Goal: Check status: Check status

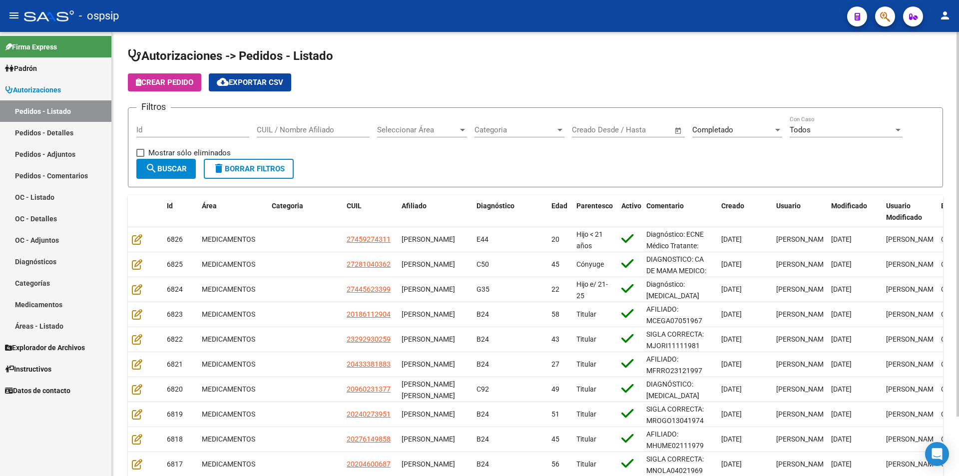
click at [187, 135] on div "Id" at bounding box center [192, 126] width 113 height 21
click at [192, 132] on input "Id" at bounding box center [192, 129] width 113 height 9
click at [154, 127] on input "Id" at bounding box center [192, 129] width 113 height 9
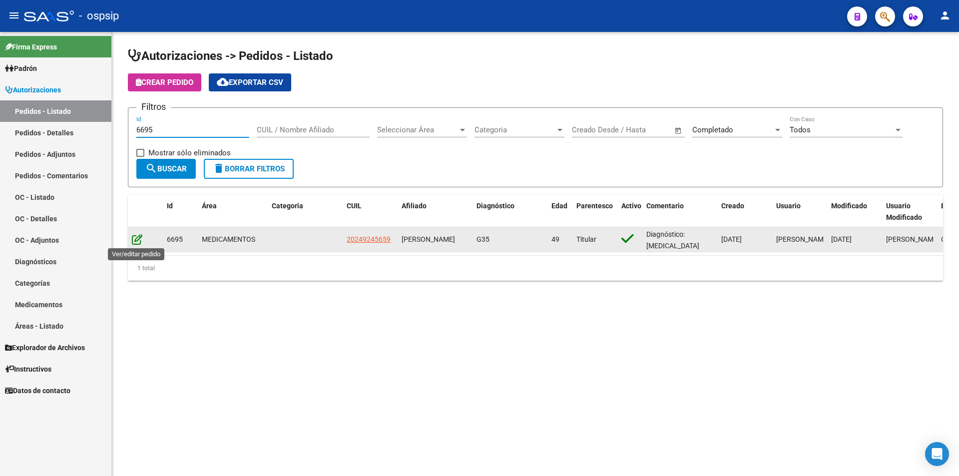
type input "6695"
click at [135, 237] on icon at bounding box center [137, 239] width 10 height 11
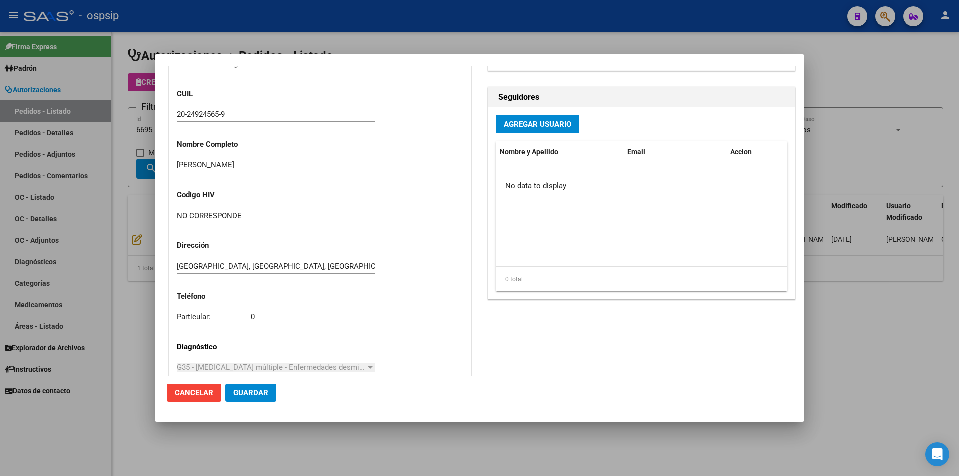
scroll to position [139, 0]
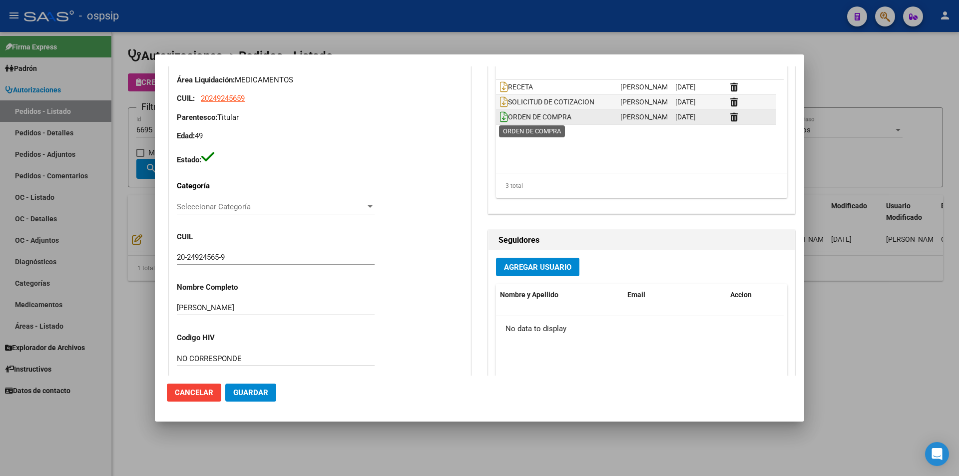
click at [500, 119] on icon at bounding box center [504, 116] width 8 height 11
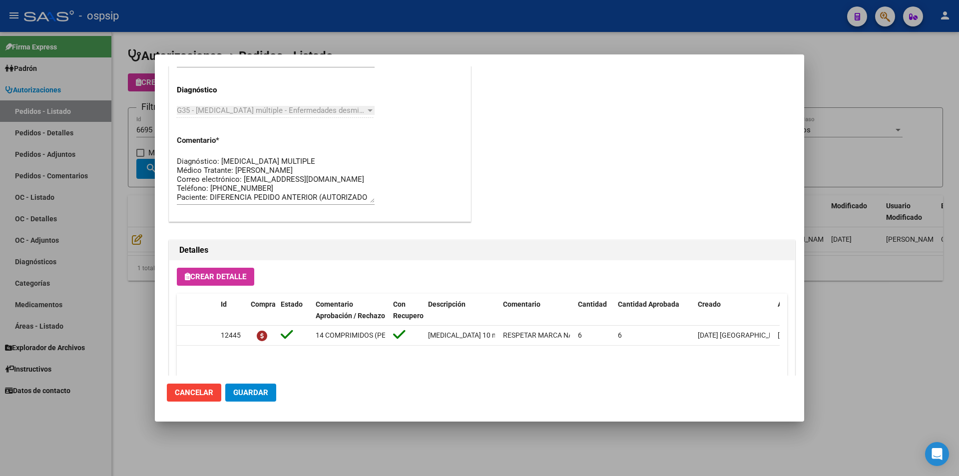
scroll to position [638, 0]
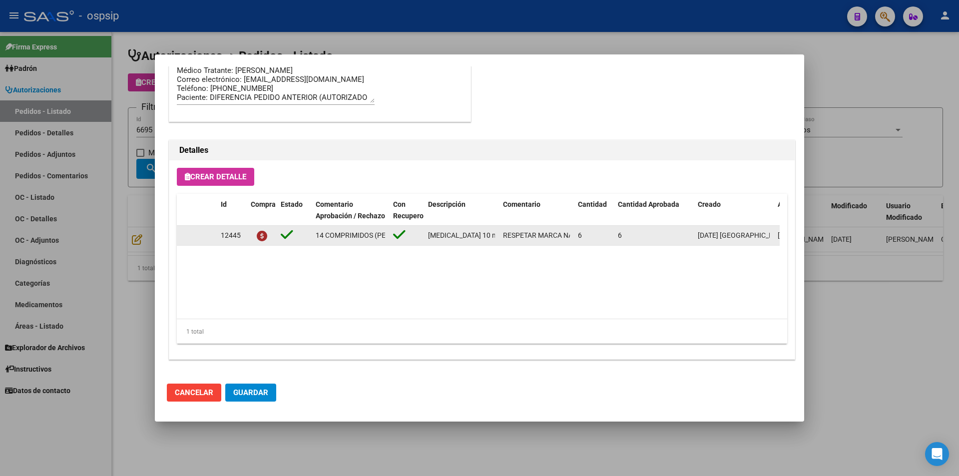
click at [502, 234] on datatable-body-cell "RESPETAR MARCA NADRIB" at bounding box center [536, 235] width 75 height 19
drag, startPoint x: 503, startPoint y: 235, endPoint x: 571, endPoint y: 241, distance: 67.7
click at [571, 241] on datatable-body-cell "RESPETAR MARCA NADRIB" at bounding box center [536, 235] width 75 height 19
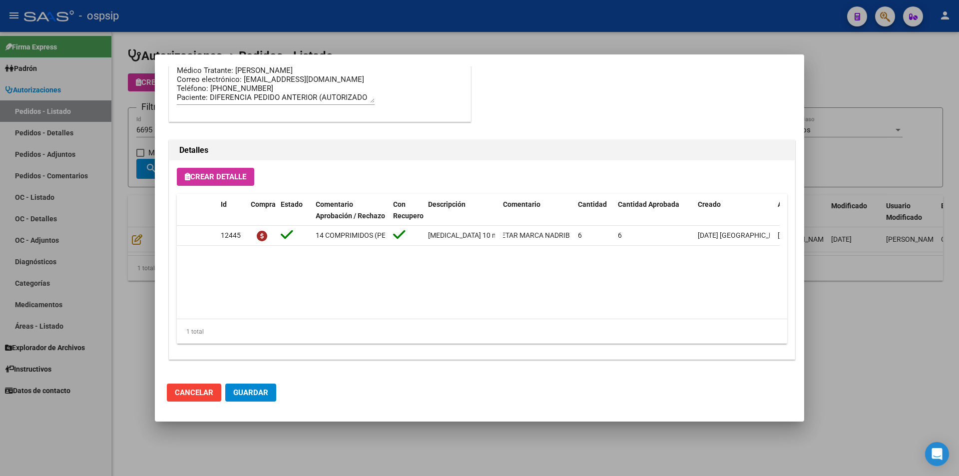
copy span "RESPETAR MARCA NADRIB"
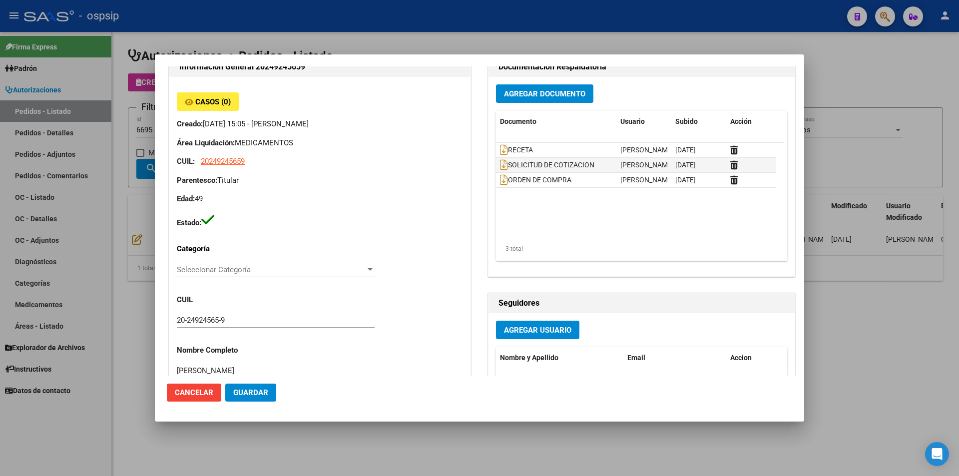
scroll to position [0, 0]
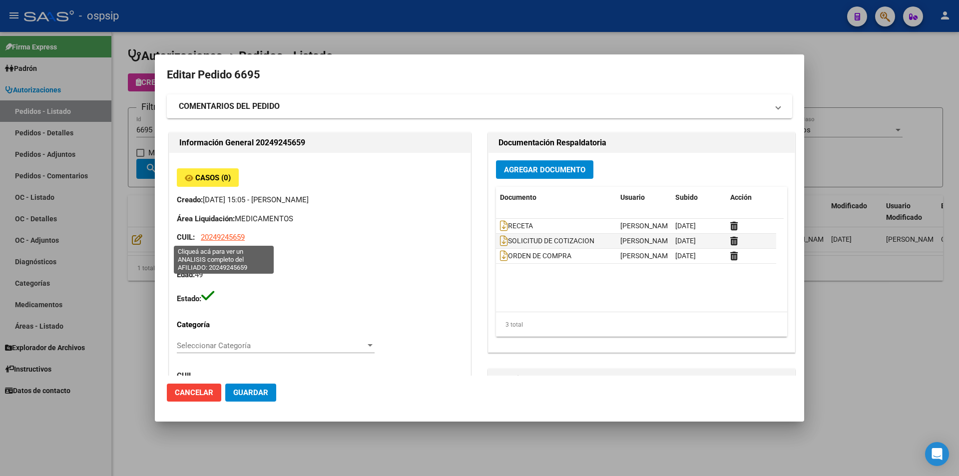
click at [235, 235] on span "20249245659" at bounding box center [223, 237] width 44 height 9
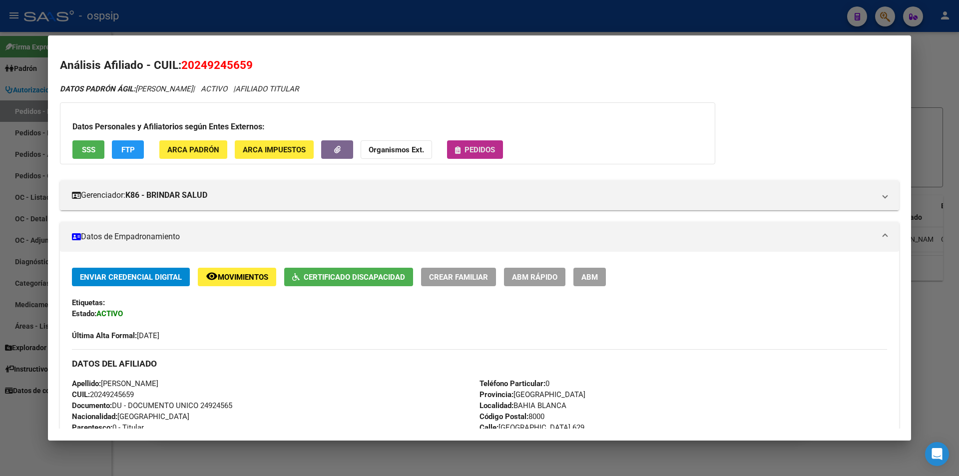
click at [449, 142] on button "Pedidos" at bounding box center [475, 149] width 56 height 18
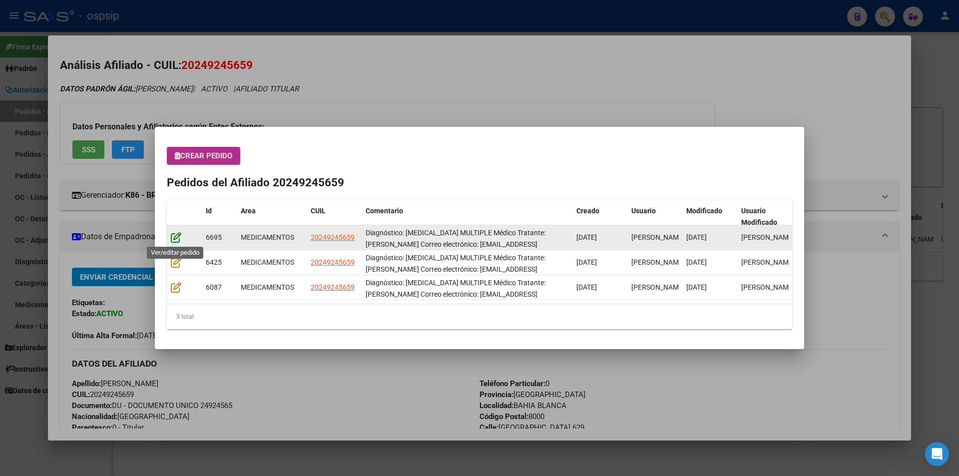
click at [177, 236] on icon at bounding box center [176, 237] width 10 height 11
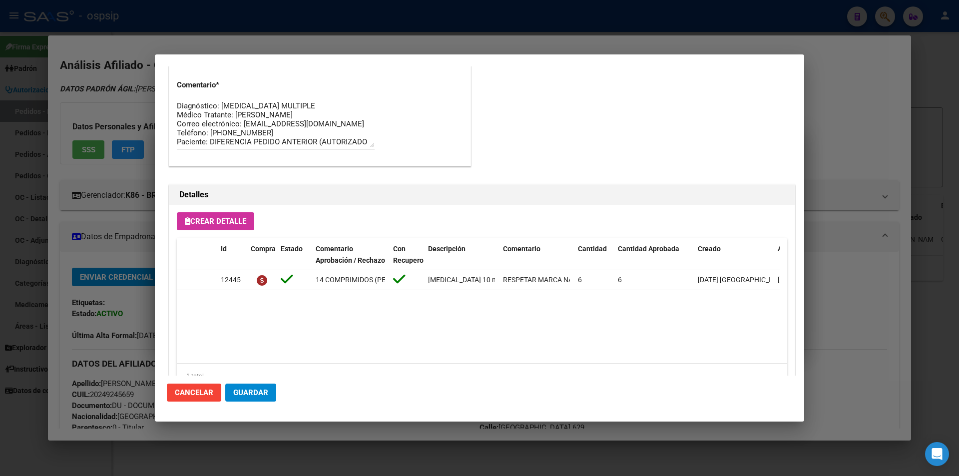
scroll to position [638, 0]
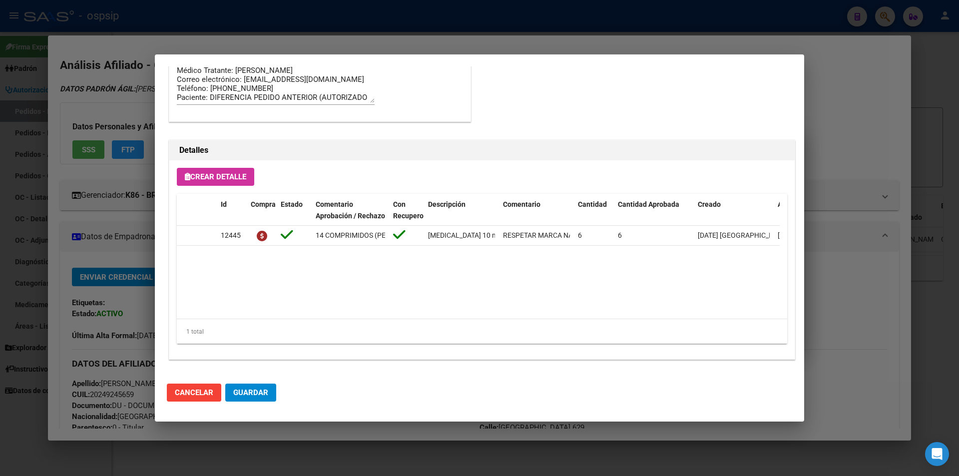
click at [54, 256] on div at bounding box center [479, 238] width 959 height 476
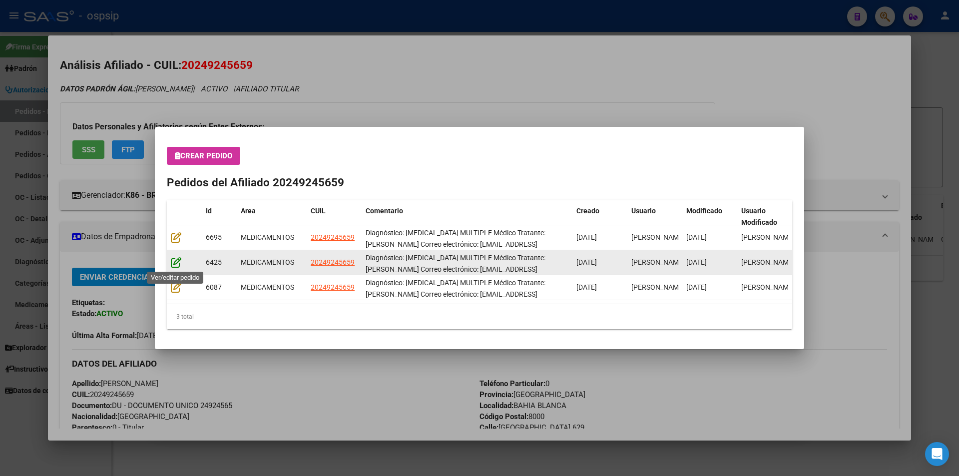
click at [180, 265] on icon at bounding box center [176, 262] width 10 height 11
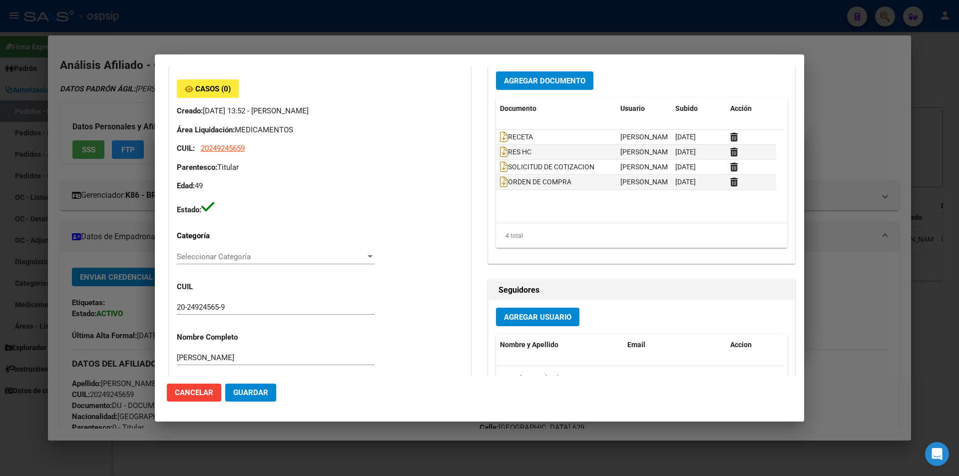
scroll to position [0, 0]
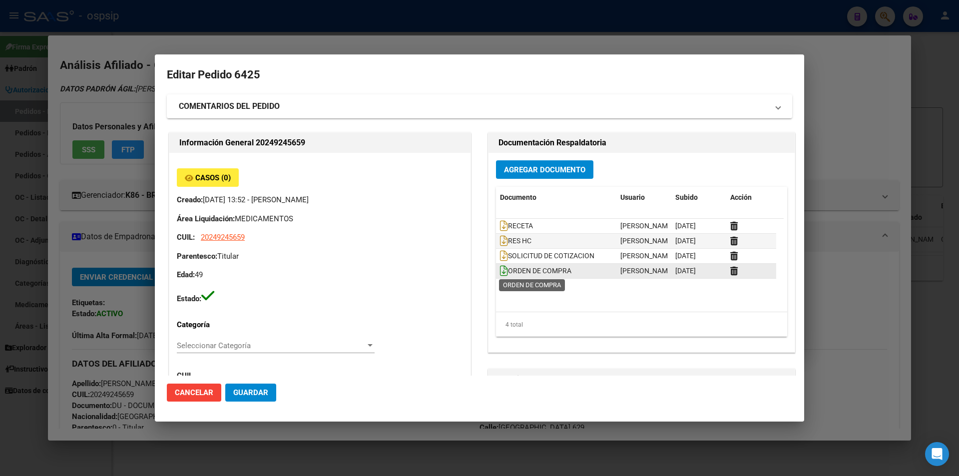
click at [500, 272] on icon at bounding box center [504, 270] width 8 height 11
click at [56, 269] on div at bounding box center [479, 238] width 959 height 476
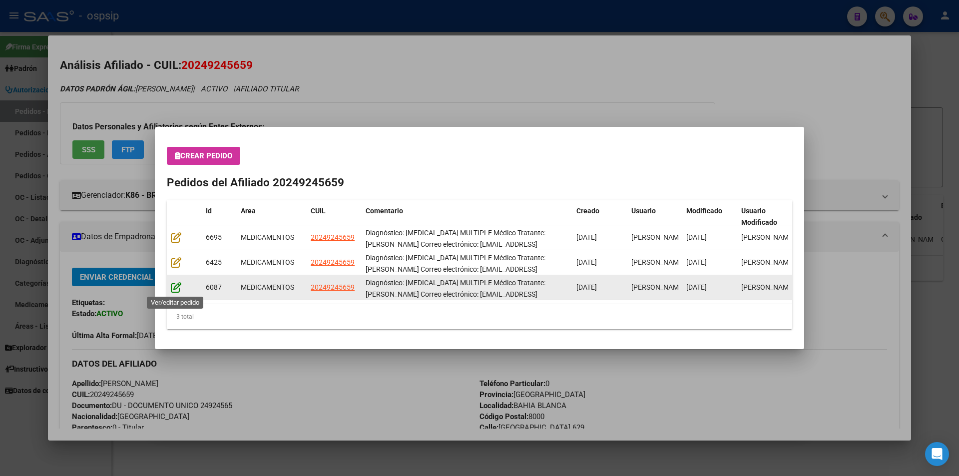
click at [171, 283] on icon at bounding box center [176, 287] width 10 height 11
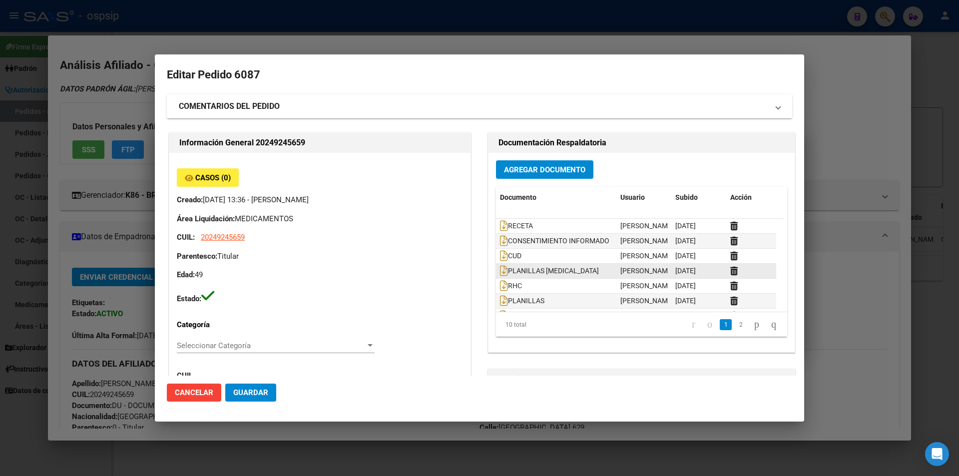
scroll to position [60, 0]
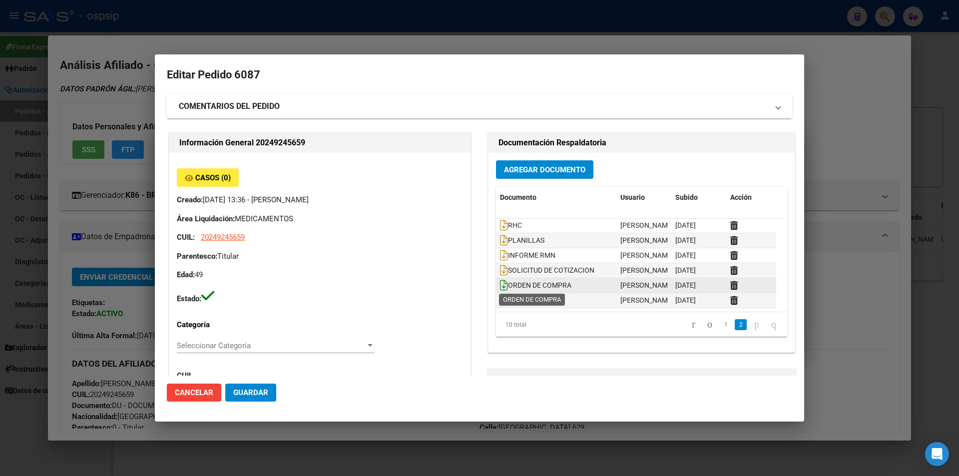
click at [500, 287] on icon at bounding box center [504, 285] width 8 height 11
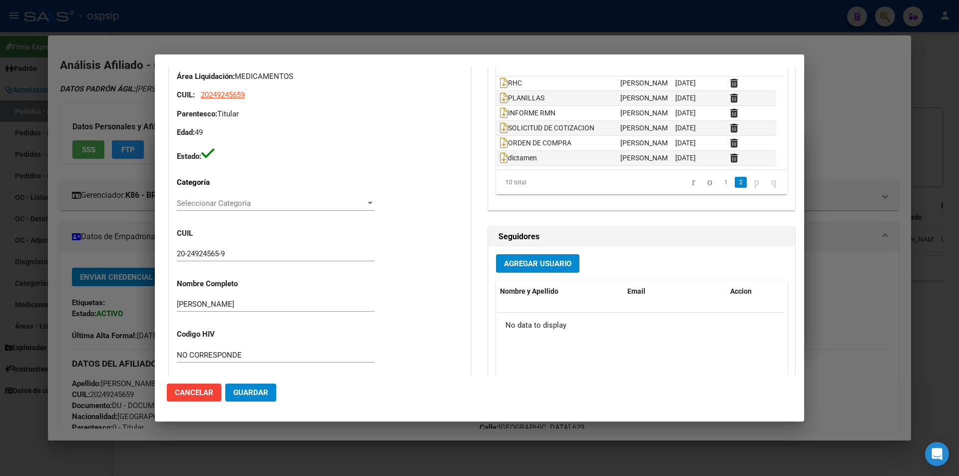
scroll to position [300, 0]
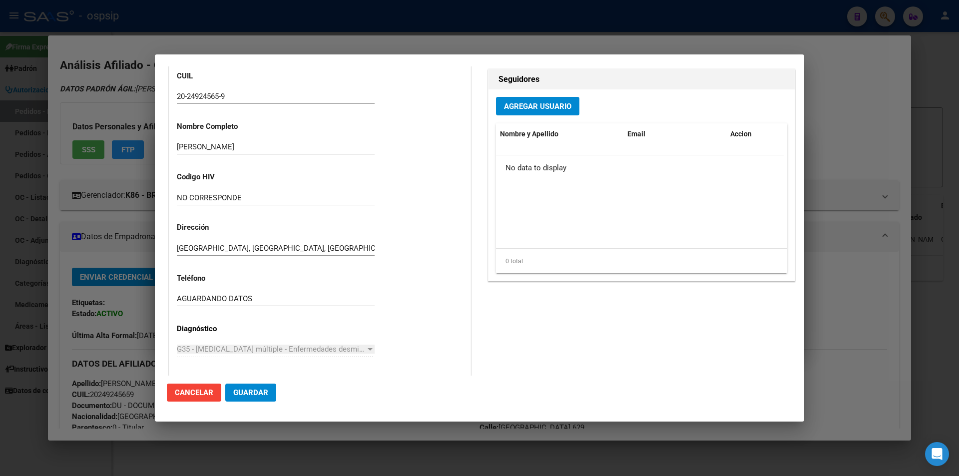
click at [2, 236] on div at bounding box center [479, 238] width 959 height 476
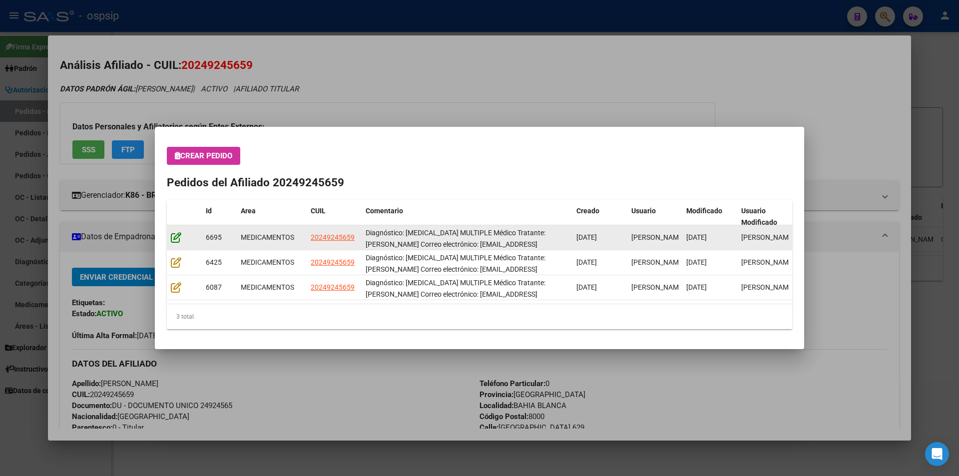
click at [171, 233] on icon at bounding box center [176, 237] width 10 height 11
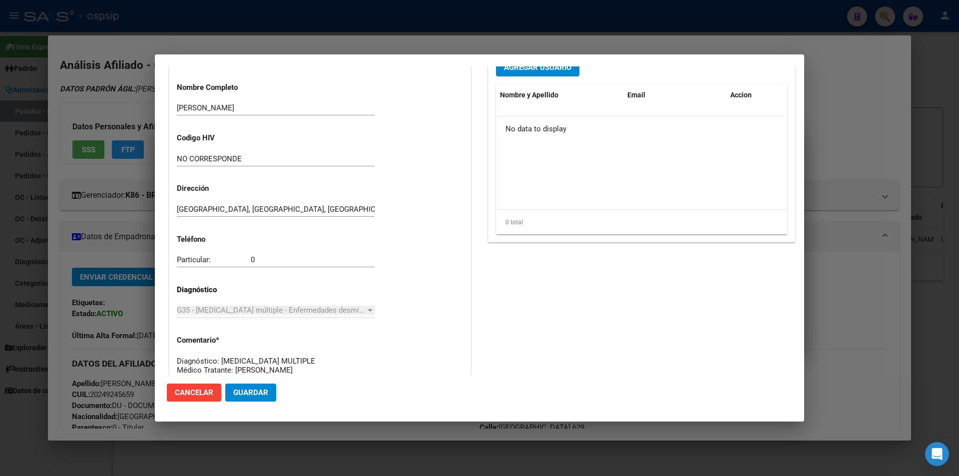
scroll to position [39, 0]
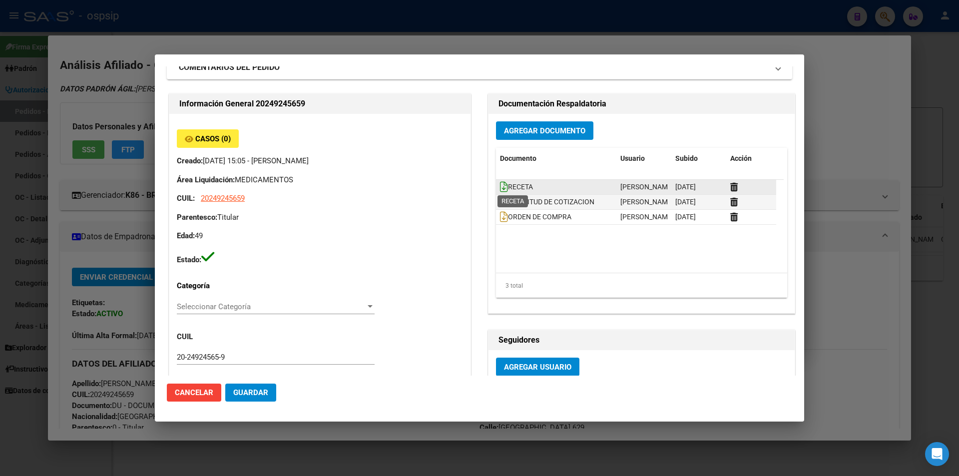
click at [500, 184] on icon at bounding box center [504, 186] width 8 height 11
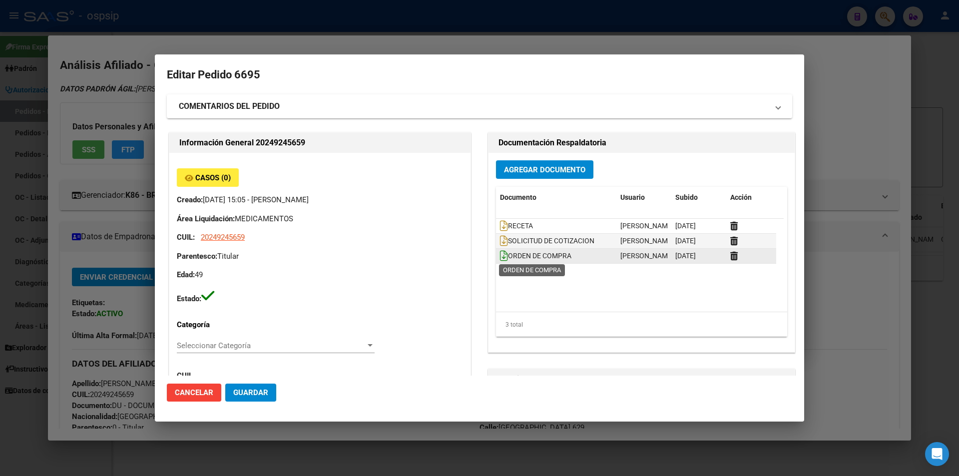
click at [500, 259] on icon at bounding box center [504, 255] width 8 height 11
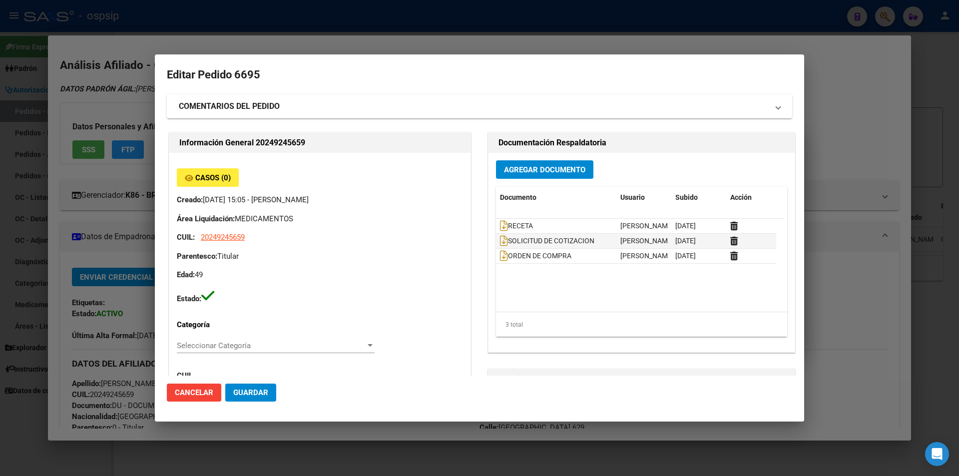
click at [0, 170] on div at bounding box center [479, 238] width 959 height 476
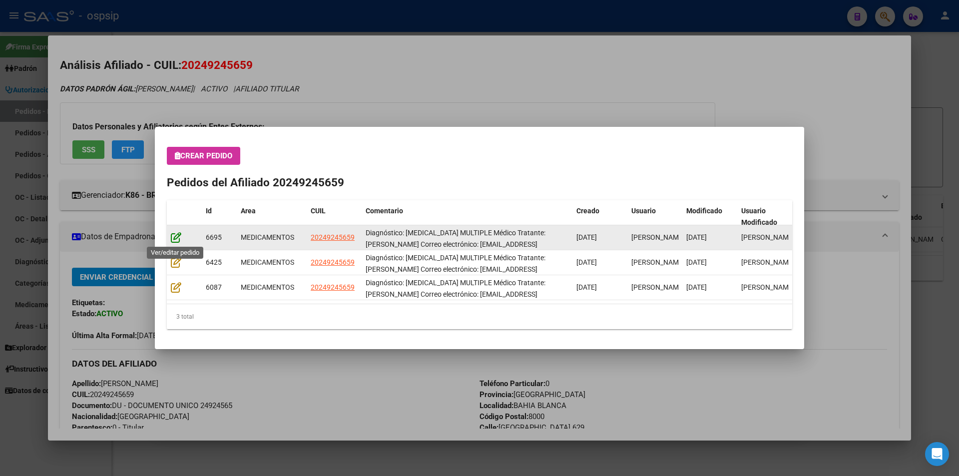
click at [176, 239] on icon at bounding box center [176, 237] width 10 height 11
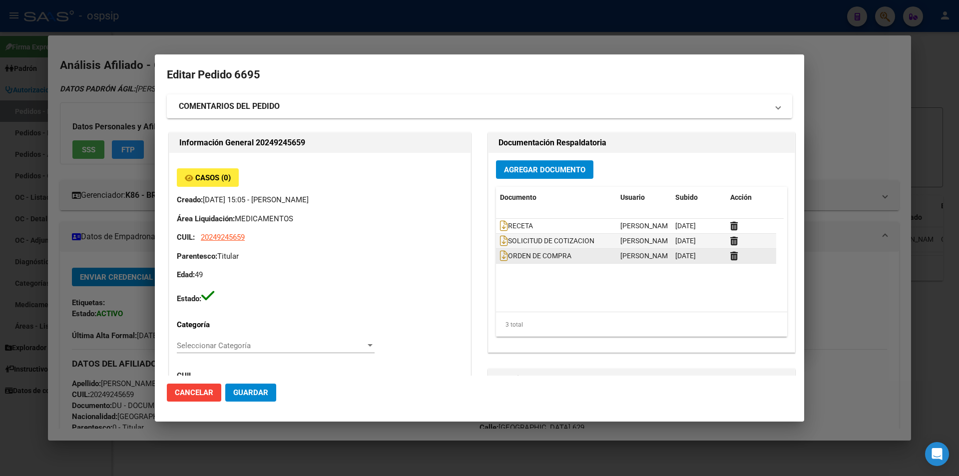
click at [496, 258] on datatable-body-cell "ORDEN DE COMPRA" at bounding box center [556, 256] width 120 height 14
click at [500, 255] on icon at bounding box center [504, 255] width 8 height 11
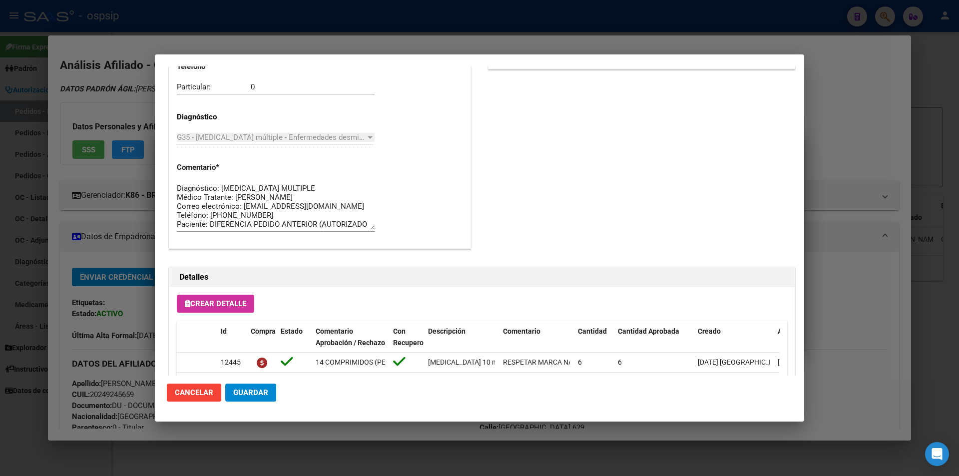
scroll to position [638, 0]
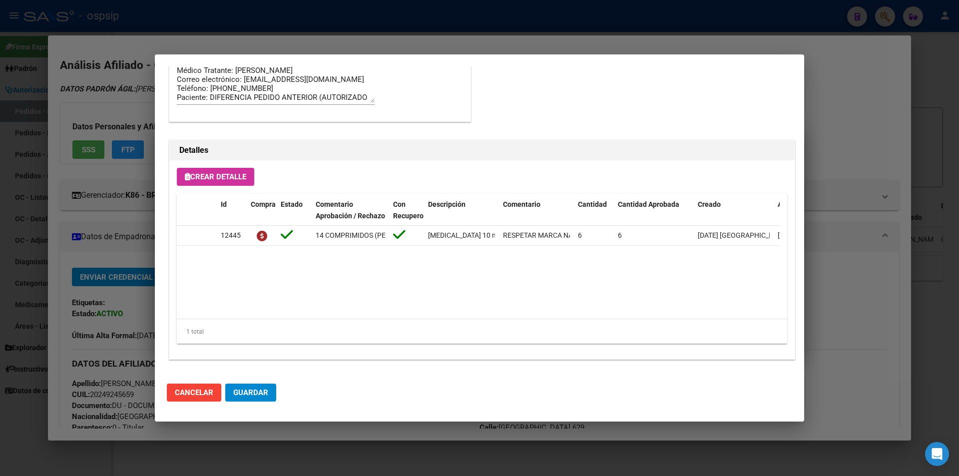
click at [120, 252] on div at bounding box center [479, 238] width 959 height 476
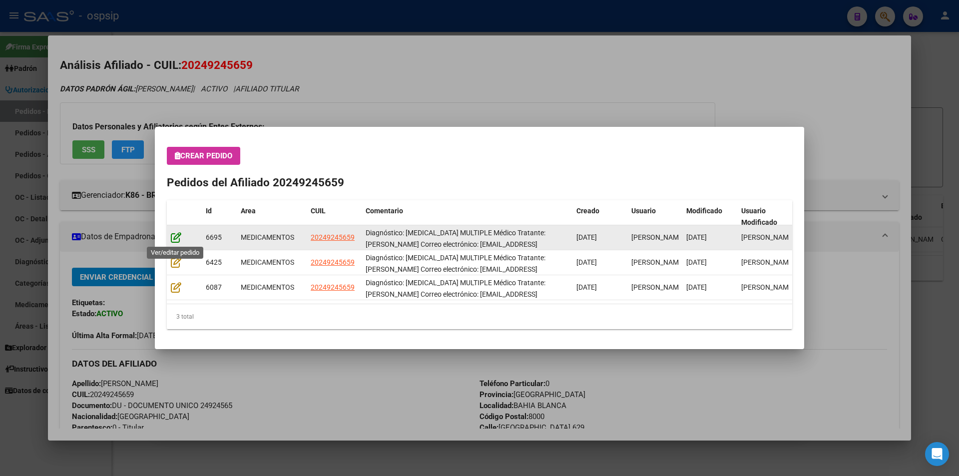
click at [174, 240] on icon at bounding box center [176, 237] width 10 height 11
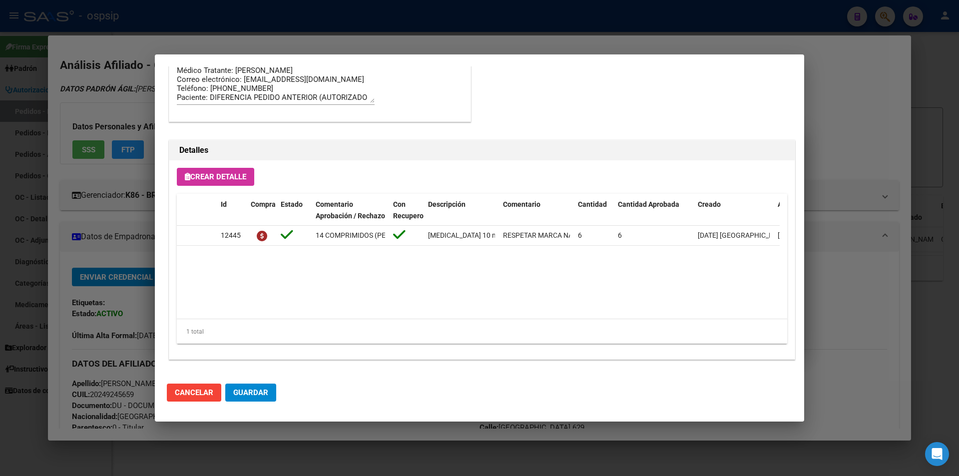
click at [159, 255] on mat-dialog-content "Editar Pedido 6695 COMENTARIOS DEL PEDIDO Escriba su comentario aquí. Enviar co…" at bounding box center [479, 220] width 649 height 309
click at [135, 257] on div at bounding box center [479, 238] width 959 height 476
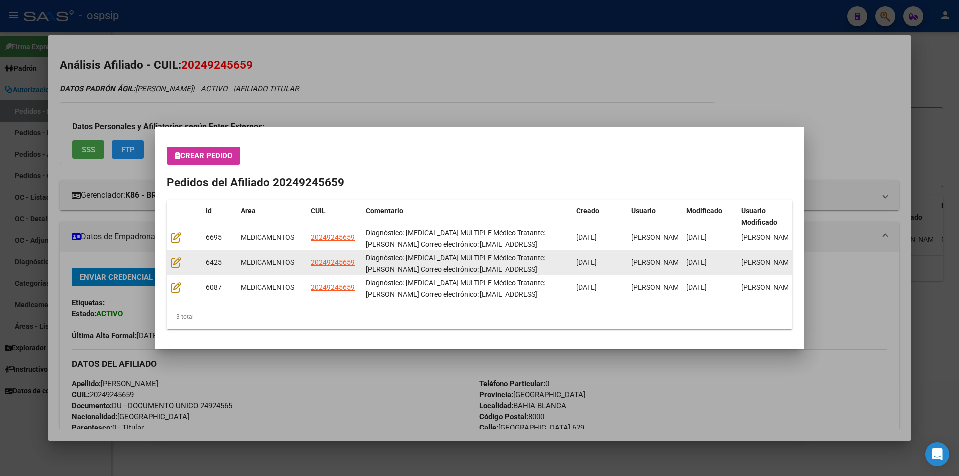
click at [224, 266] on div "6425" at bounding box center [219, 262] width 27 height 11
click at [225, 266] on div "6425" at bounding box center [219, 262] width 27 height 11
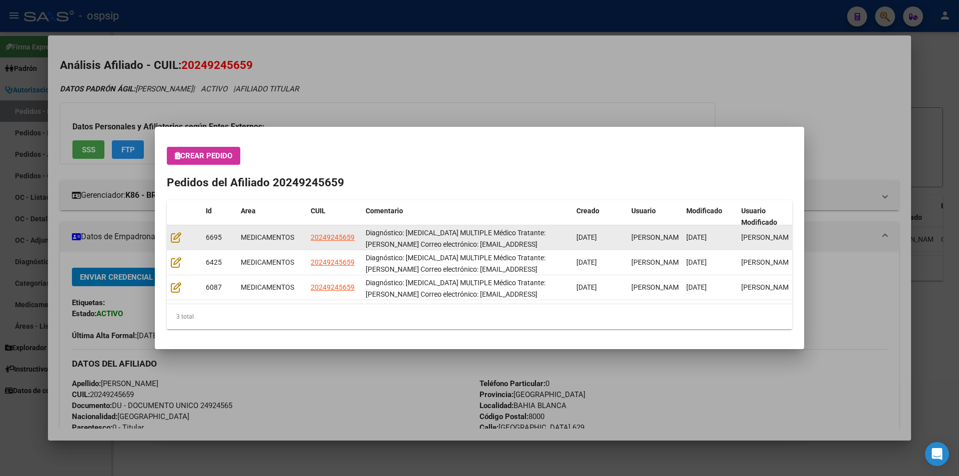
click at [196, 238] on div at bounding box center [184, 237] width 27 height 11
click at [173, 238] on icon at bounding box center [176, 237] width 10 height 11
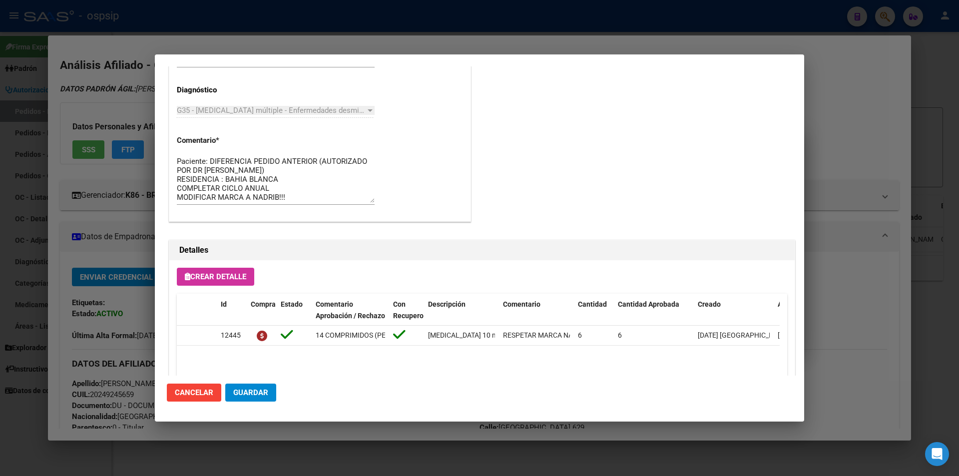
scroll to position [0, 0]
click at [151, 211] on div at bounding box center [479, 238] width 959 height 476
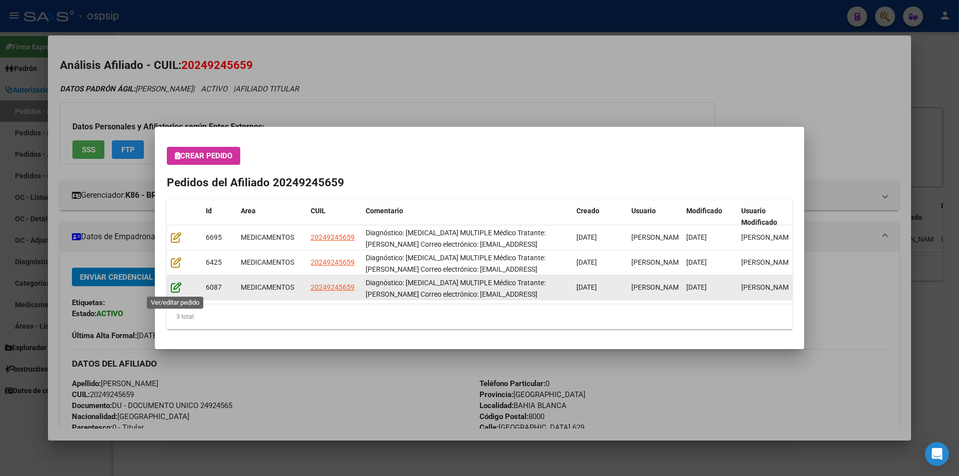
click at [177, 288] on icon at bounding box center [176, 287] width 10 height 11
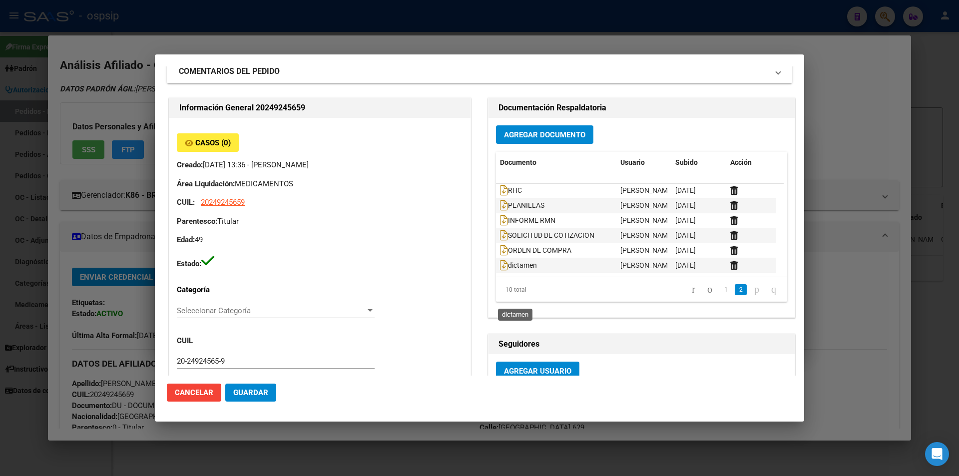
scroll to position [50, 0]
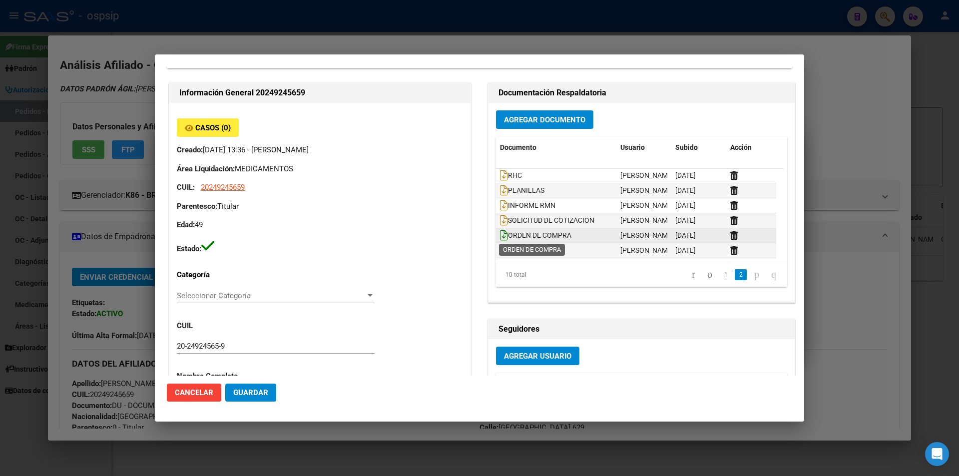
click at [500, 235] on icon at bounding box center [504, 235] width 8 height 11
click at [173, 162] on div "Casos (0) Creado: [DATE] 13:36 - [PERSON_NAME] Área Liquidación: MEDICAMENTOS C…" at bounding box center [319, 406] width 301 height 607
click at [126, 184] on div at bounding box center [479, 238] width 959 height 476
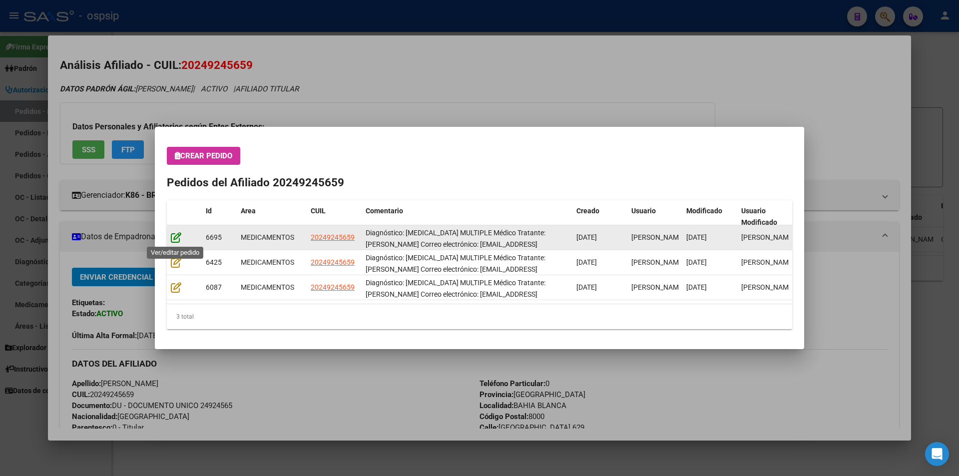
click at [180, 238] on icon at bounding box center [176, 237] width 10 height 11
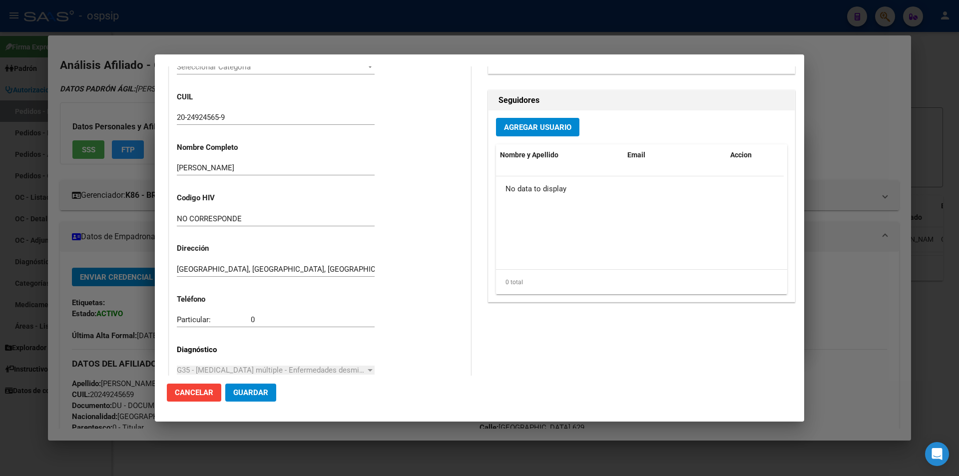
scroll to position [39, 0]
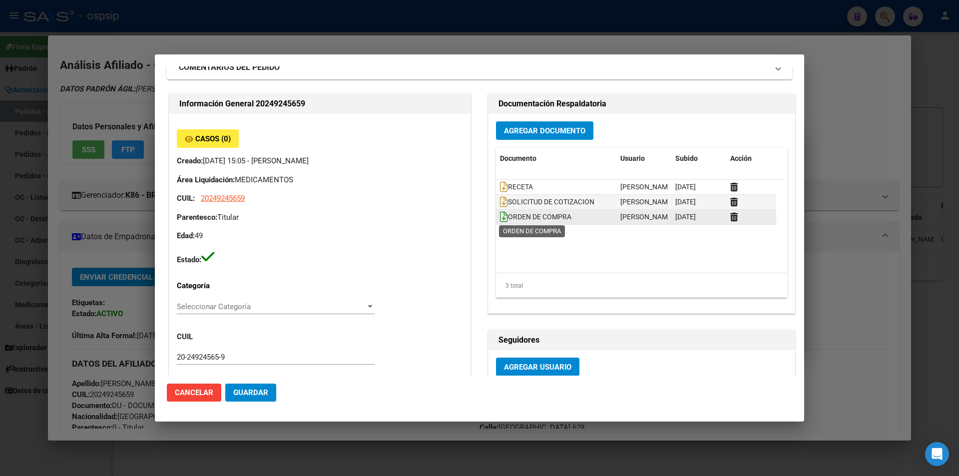
click at [500, 215] on icon at bounding box center [504, 216] width 8 height 11
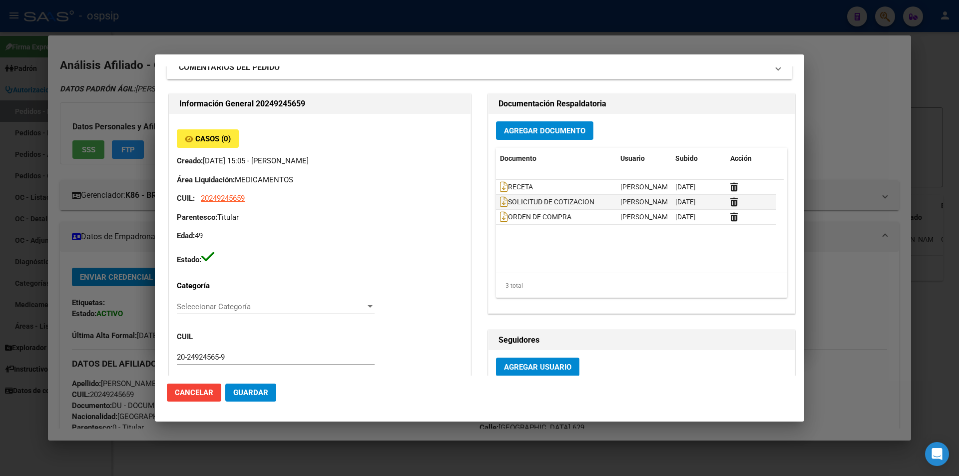
click at [394, 226] on div "Casos (0) Creado: [DATE] 15:05 - [PERSON_NAME] Área Liquidación: MEDICAMENTOS C…" at bounding box center [320, 197] width 286 height 136
click at [0, 175] on div at bounding box center [479, 238] width 959 height 476
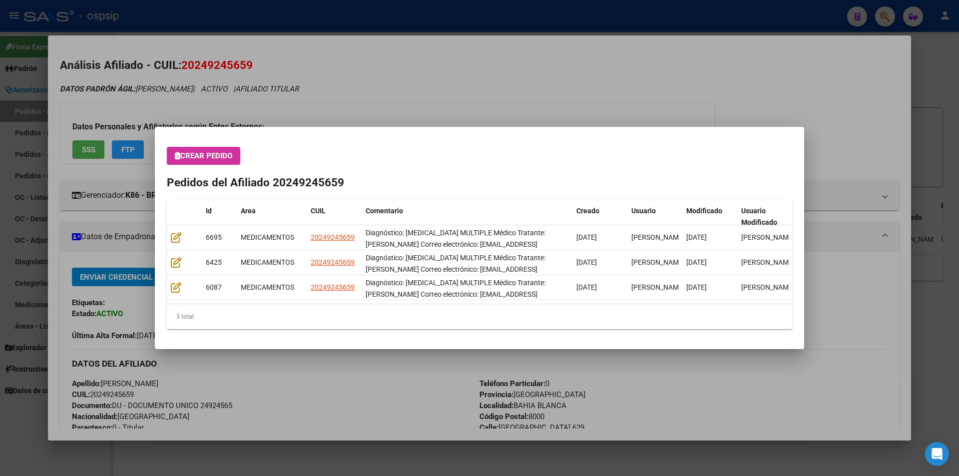
click at [0, 175] on div at bounding box center [479, 238] width 959 height 476
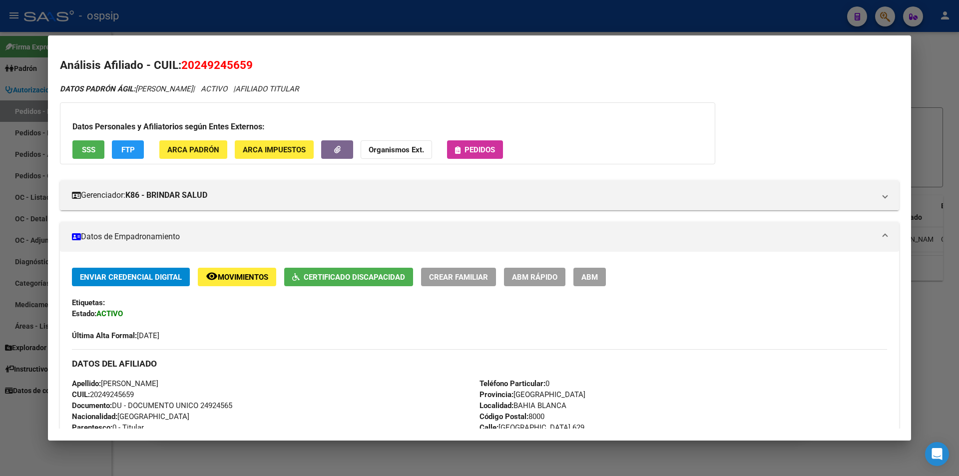
click at [0, 175] on div at bounding box center [479, 238] width 959 height 476
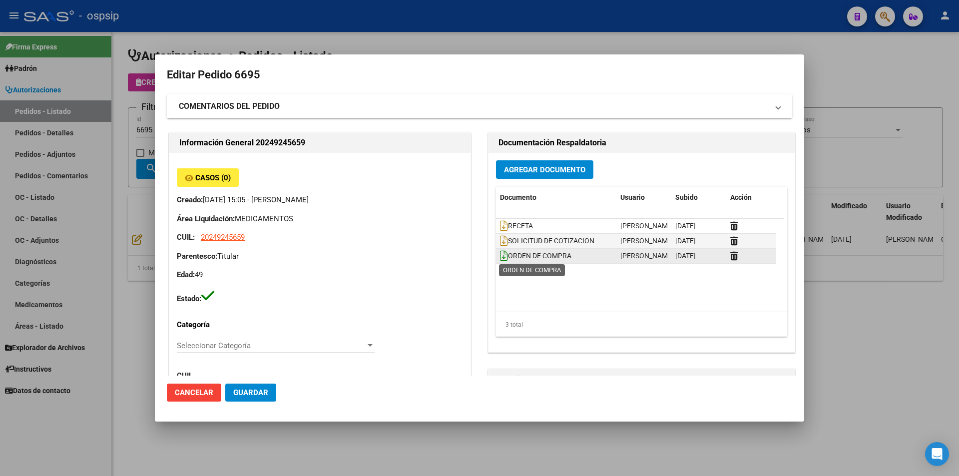
click at [500, 255] on icon at bounding box center [504, 255] width 8 height 11
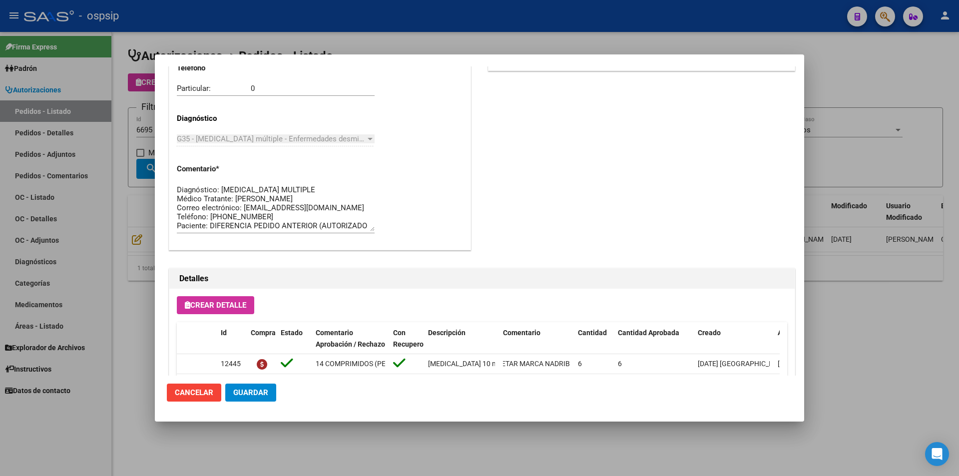
scroll to position [638, 0]
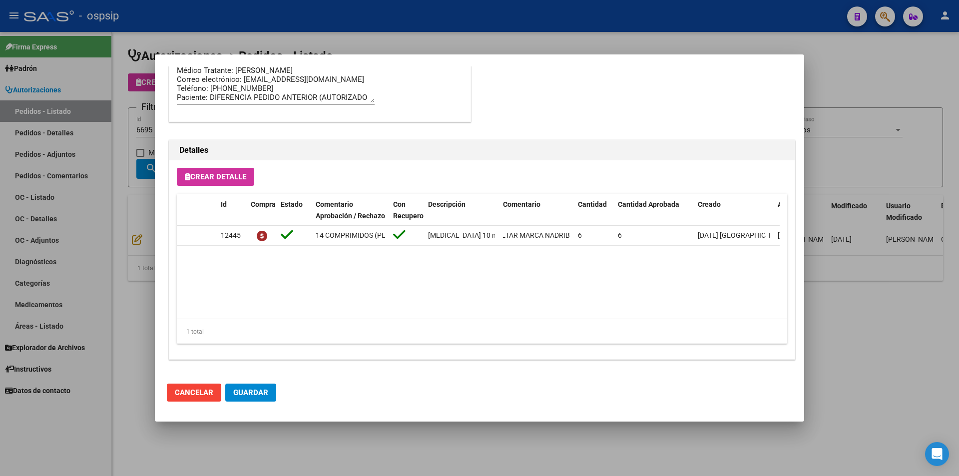
drag, startPoint x: 528, startPoint y: 310, endPoint x: 651, endPoint y: 314, distance: 122.9
click at [651, 314] on datatable-body "12445 14 COMPRIMIDOS (PEDIDO 6087 - Afiliado retiró el [DATE]): NADRIB 10 MG (1…" at bounding box center [478, 272] width 603 height 93
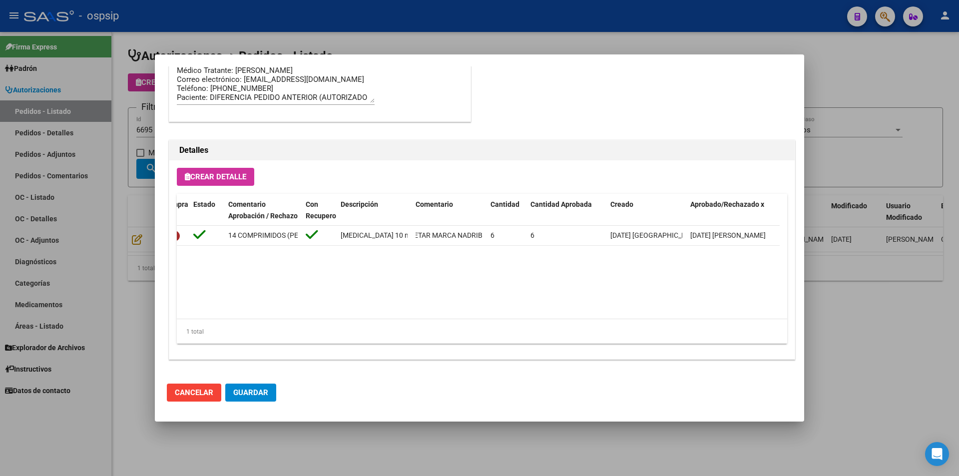
scroll to position [0, 85]
